Goal: Task Accomplishment & Management: Use online tool/utility

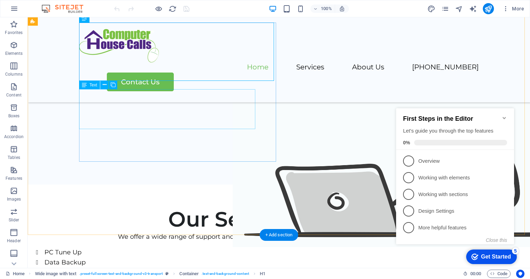
scroll to position [174, 0]
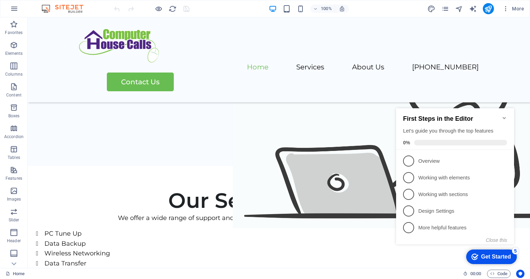
click at [504, 115] on icon "Minimize checklist" at bounding box center [505, 118] width 6 height 6
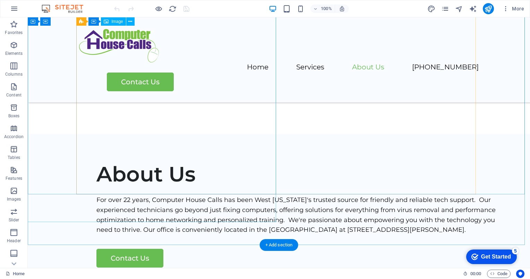
scroll to position [1107, 0]
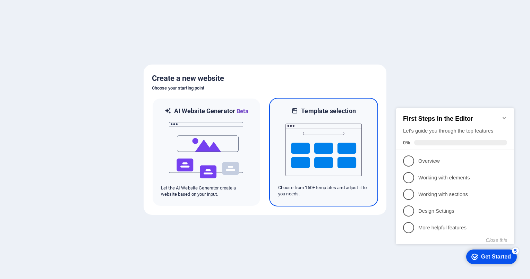
click at [322, 133] on img at bounding box center [324, 149] width 76 height 69
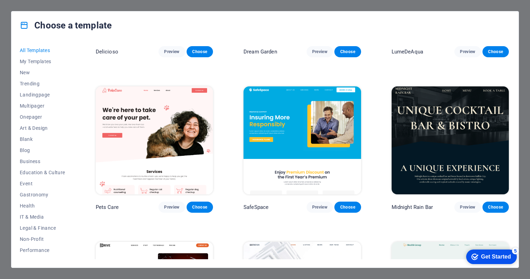
scroll to position [1215, 0]
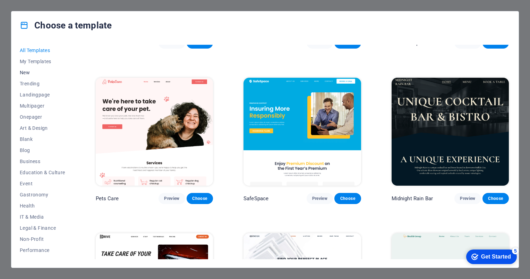
click at [23, 73] on span "New" at bounding box center [42, 73] width 45 height 6
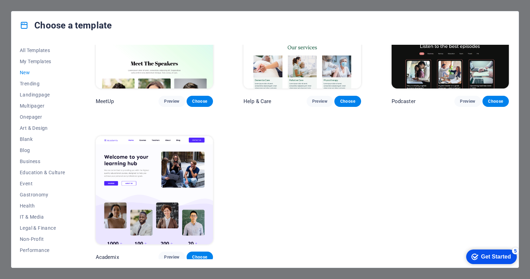
click at [6, 8] on div "Choose a template All Templates My Templates New Trending Landingpage Multipage…" at bounding box center [265, 139] width 530 height 279
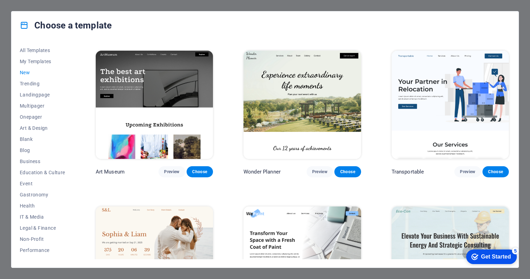
scroll to position [0, 0]
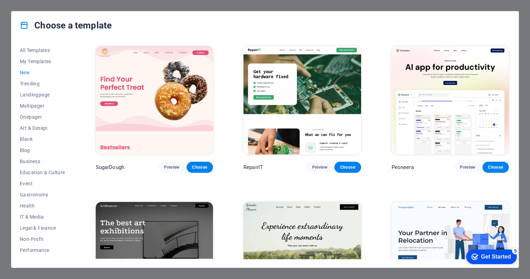
click at [466, 113] on img at bounding box center [450, 100] width 117 height 108
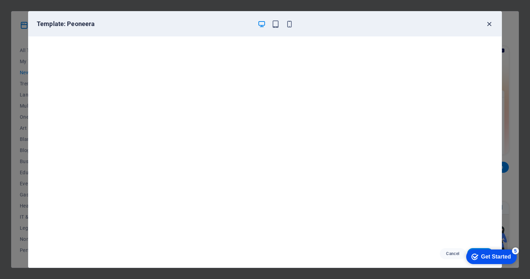
click at [488, 22] on icon "button" at bounding box center [489, 24] width 8 height 8
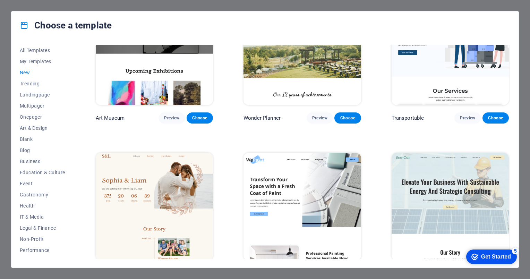
scroll to position [208, 0]
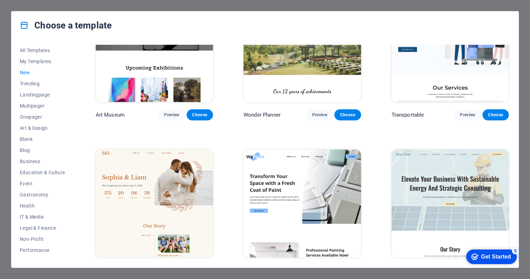
drag, startPoint x: 505, startPoint y: 254, endPoint x: 572, endPoint y: 359, distance: 124.1
click at [504, 255] on div "Get Started" at bounding box center [496, 257] width 30 height 6
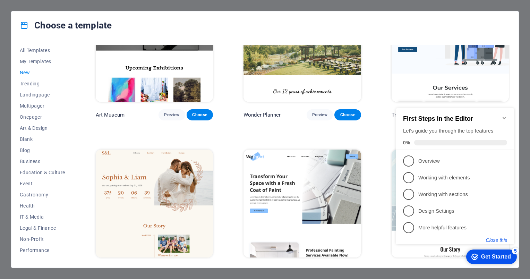
click at [494, 238] on button "Close this" at bounding box center [496, 240] width 21 height 6
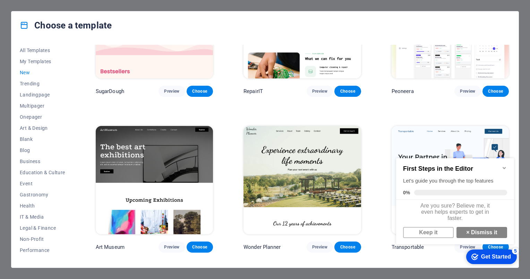
scroll to position [0, 0]
